Goal: Find specific page/section: Find specific page/section

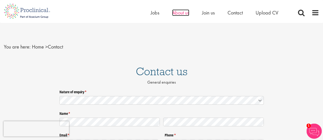
click at [182, 12] on span "About us" at bounding box center [180, 12] width 17 height 7
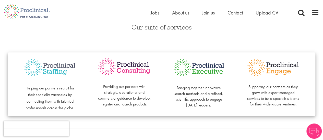
scroll to position [114, 0]
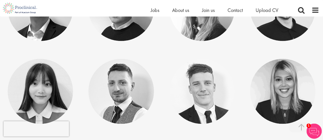
scroll to position [2457, 0]
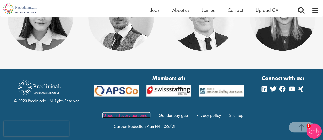
click at [137, 113] on link "Modern slavery agreement" at bounding box center [126, 116] width 48 height 6
